Goal: Information Seeking & Learning: Learn about a topic

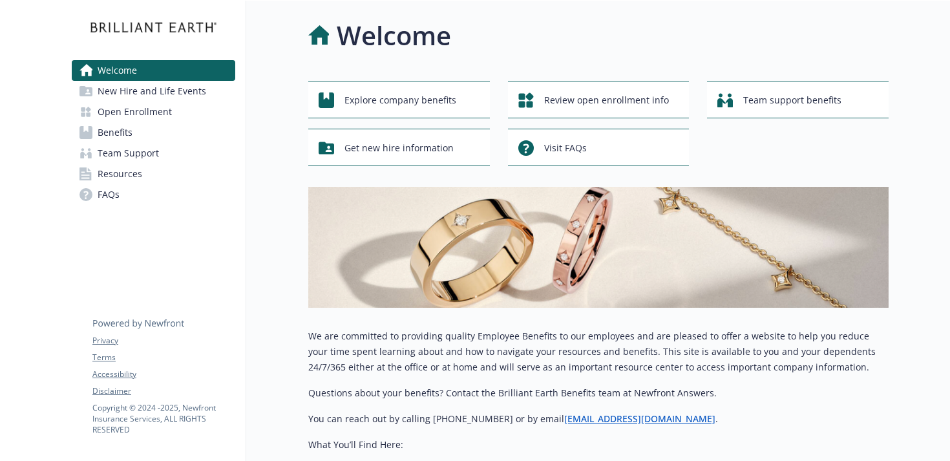
click at [127, 108] on span "Open Enrollment" at bounding box center [135, 111] width 74 height 21
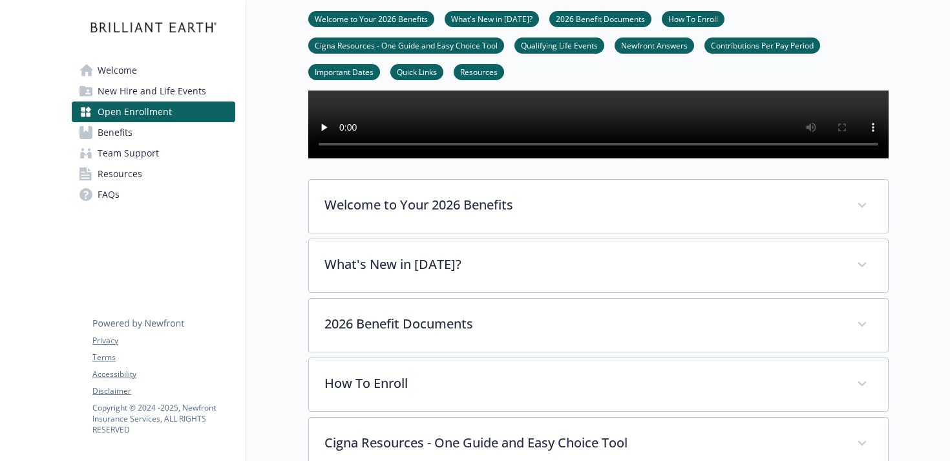
scroll to position [300, 0]
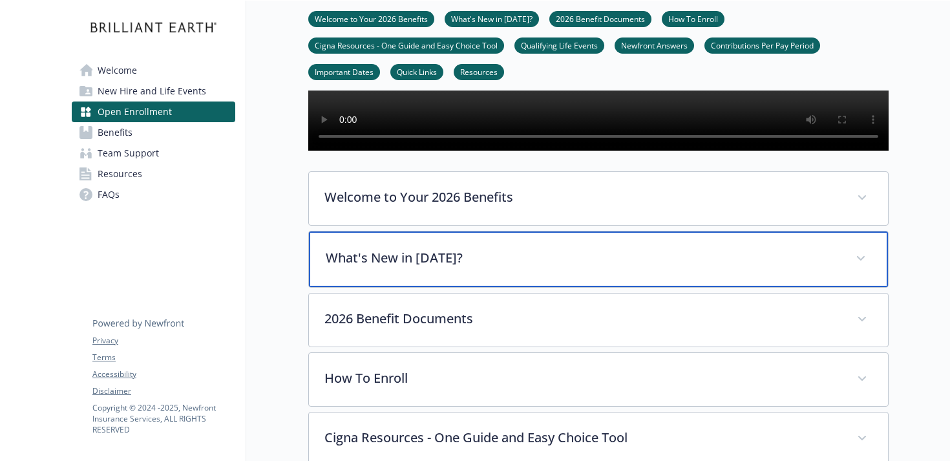
click at [381, 287] on div "What's New in [DATE]?" at bounding box center [598, 259] width 579 height 56
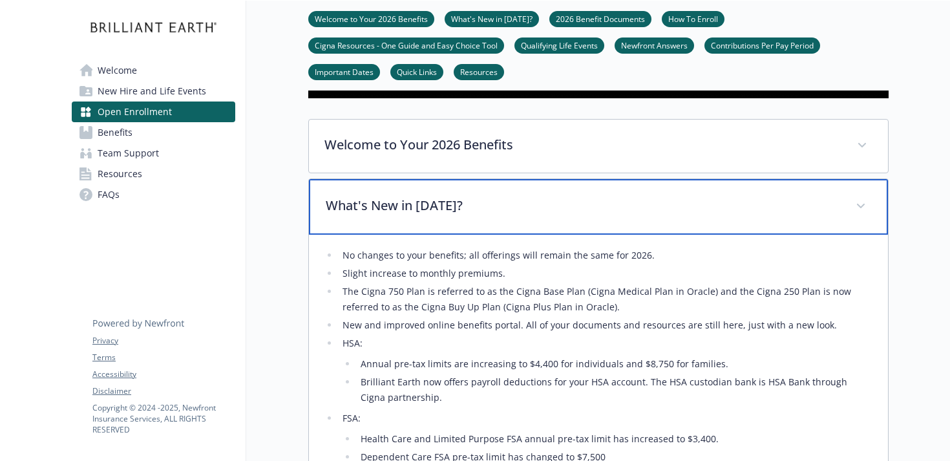
scroll to position [356, 0]
